Goal: Check status: Check status

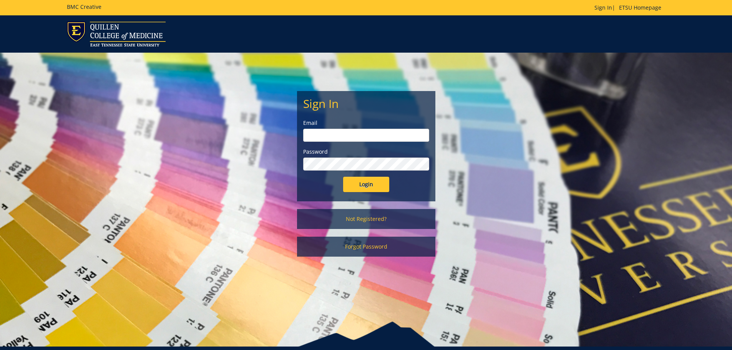
type input "Wilsonjr3@etsu.edu"
click at [366, 184] on input "Login" at bounding box center [366, 184] width 46 height 15
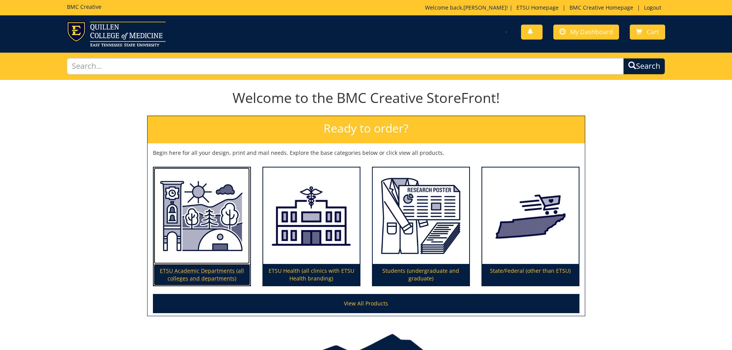
click at [201, 277] on p "ETSU Academic Departments (all colleges and departments)" at bounding box center [202, 275] width 96 height 22
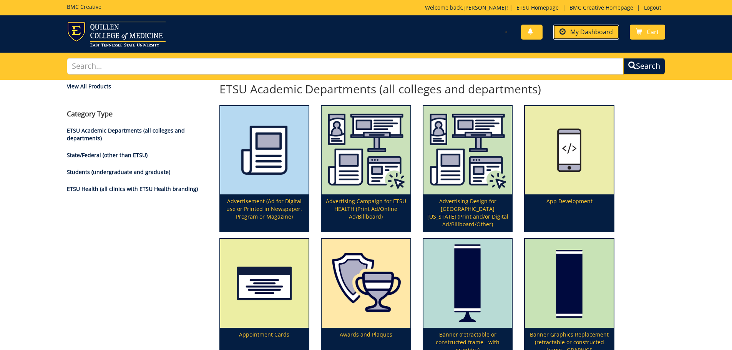
click at [589, 33] on span "My Dashboard" at bounding box center [591, 32] width 43 height 8
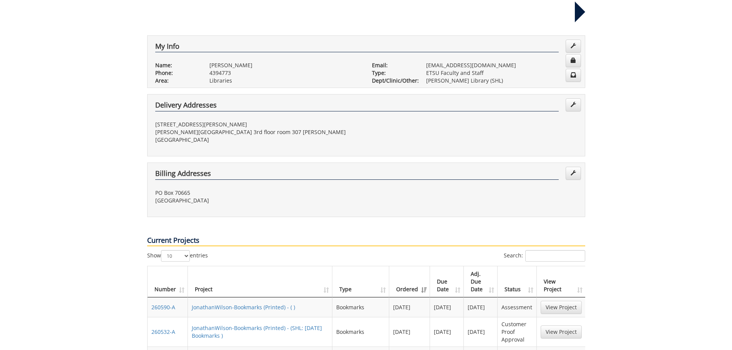
scroll to position [154, 0]
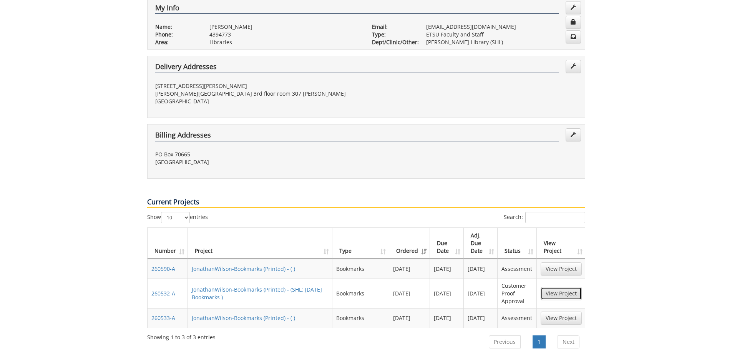
click at [557, 287] on link "View Project" at bounding box center [560, 293] width 41 height 13
